Goal: Information Seeking & Learning: Learn about a topic

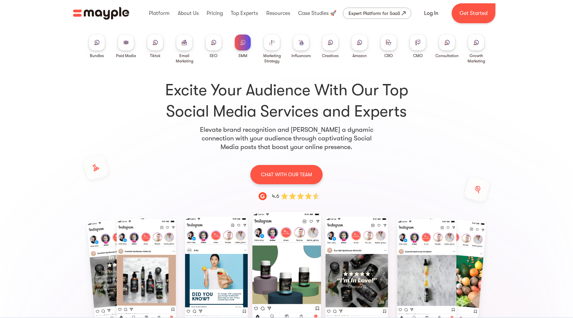
click at [185, 45] on img at bounding box center [184, 42] width 5 height 5
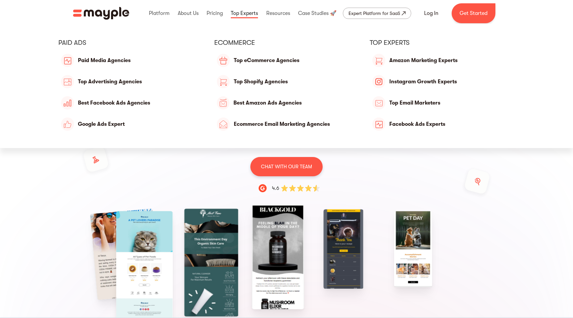
click at [242, 13] on link at bounding box center [244, 13] width 30 height 21
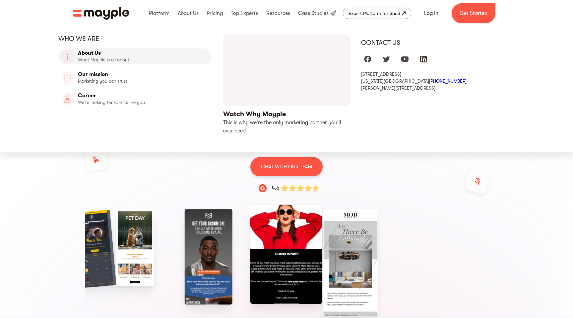
click at [93, 49] on link "About Us" at bounding box center [134, 56] width 153 height 16
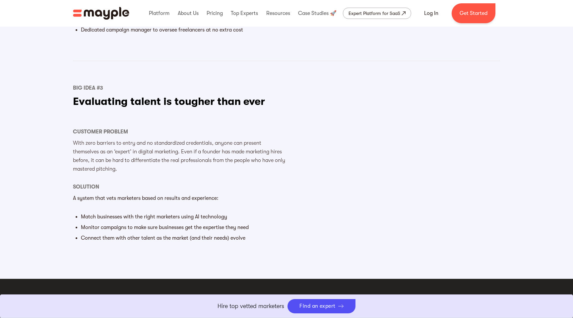
scroll to position [858, 0]
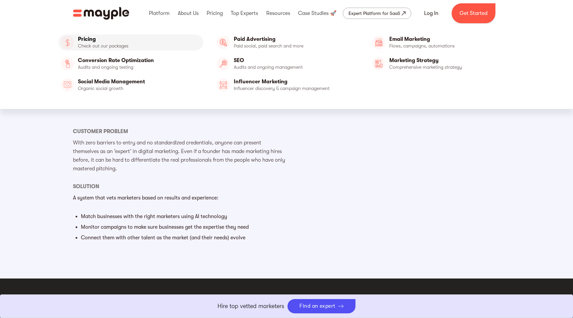
click at [88, 41] on link "Pricing" at bounding box center [130, 42] width 145 height 16
